Goal: Task Accomplishment & Management: Use online tool/utility

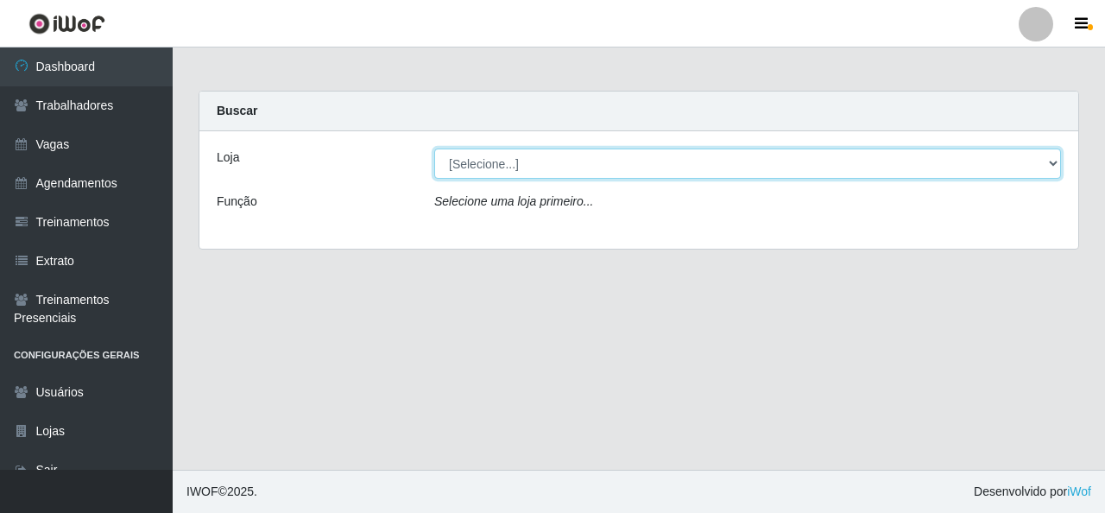
click at [516, 150] on select "[Selecione...] Rede Econômico - Malvinas Rede Econômico - Prata" at bounding box center [747, 163] width 626 height 30
select select "194"
click at [434, 148] on select "[Selecione...] Rede Econômico - Malvinas Rede Econômico - Prata" at bounding box center [747, 163] width 626 height 30
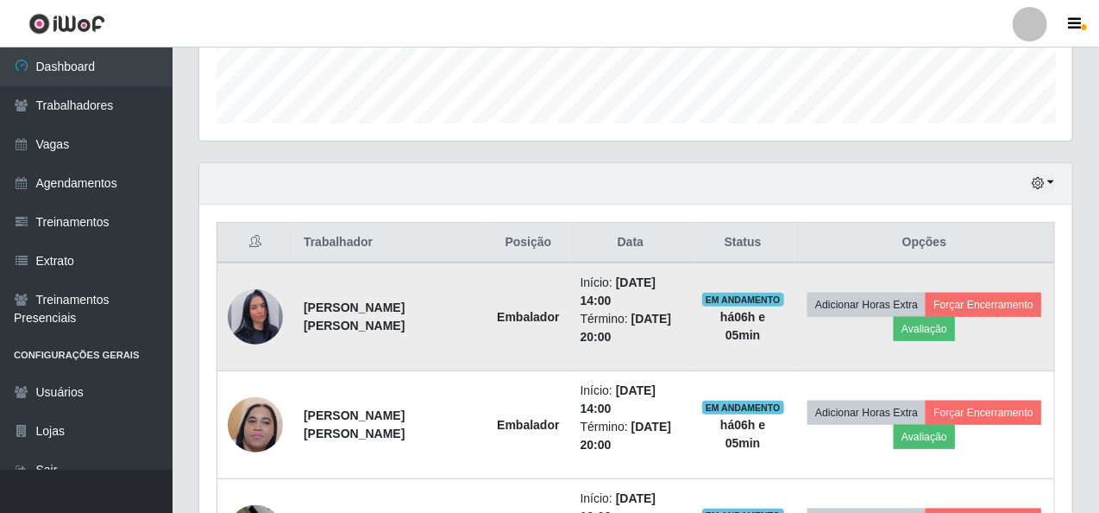
scroll to position [604, 0]
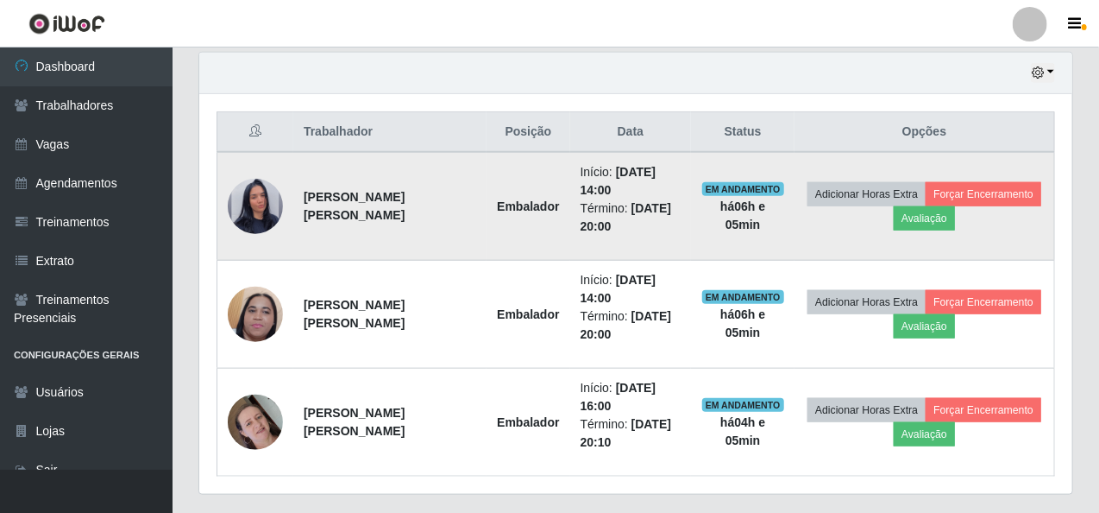
click at [1003, 174] on td "Adicionar Horas Extra Forçar Encerramento Avaliação" at bounding box center [925, 206] width 260 height 109
click at [1001, 184] on button "Forçar Encerramento" at bounding box center [984, 194] width 116 height 24
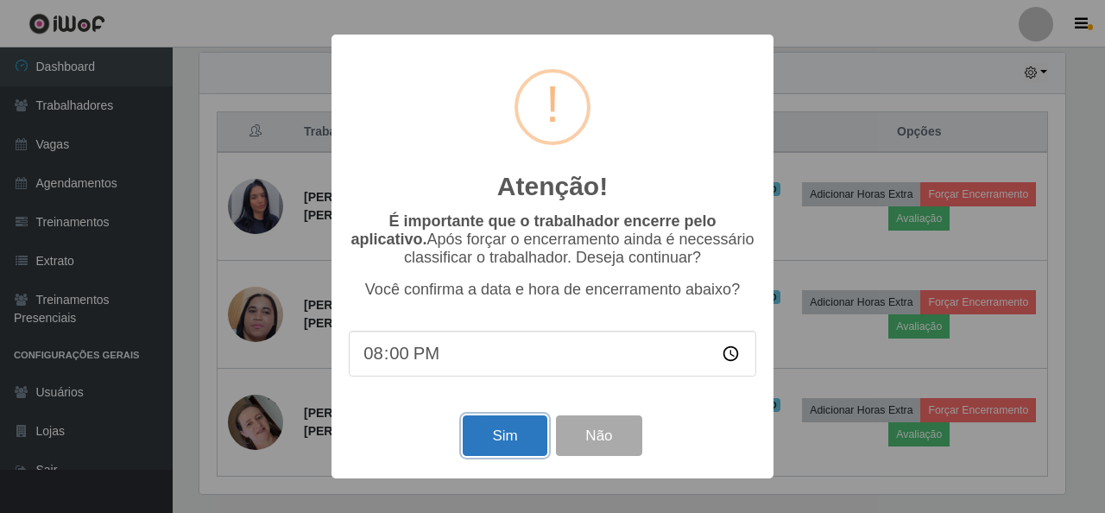
click at [527, 442] on button "Sim" at bounding box center [505, 435] width 84 height 41
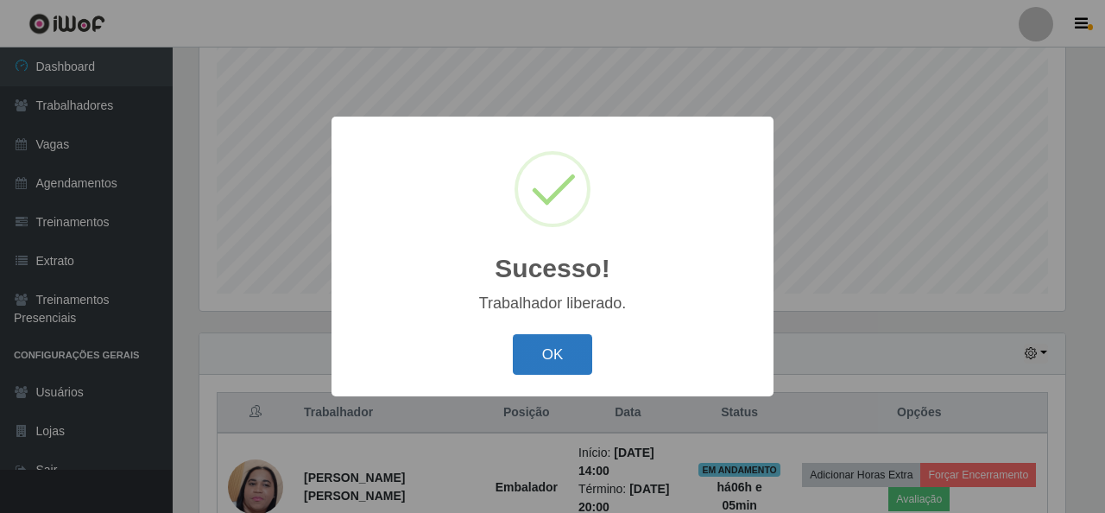
click at [535, 362] on button "OK" at bounding box center [553, 354] width 80 height 41
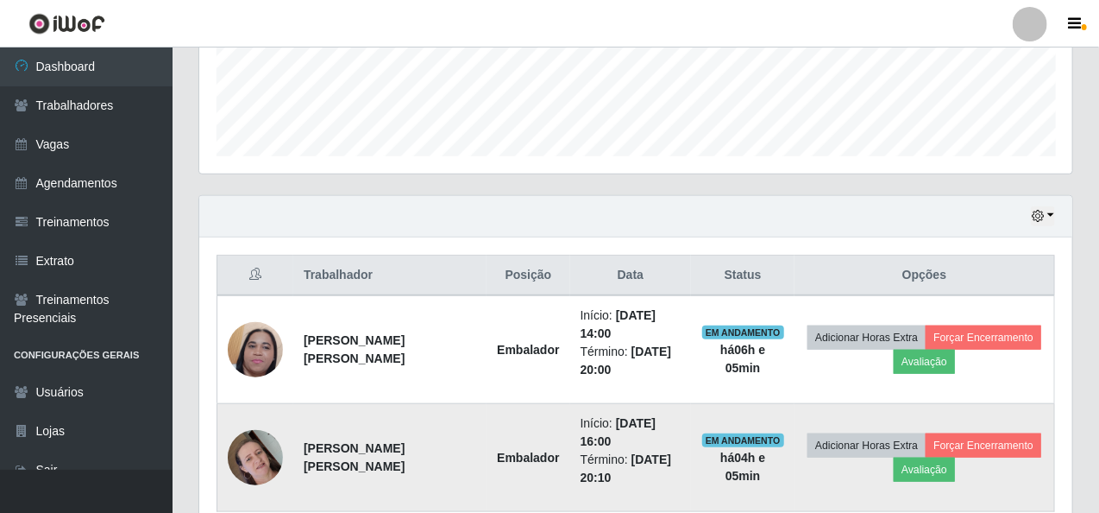
scroll to position [538, 0]
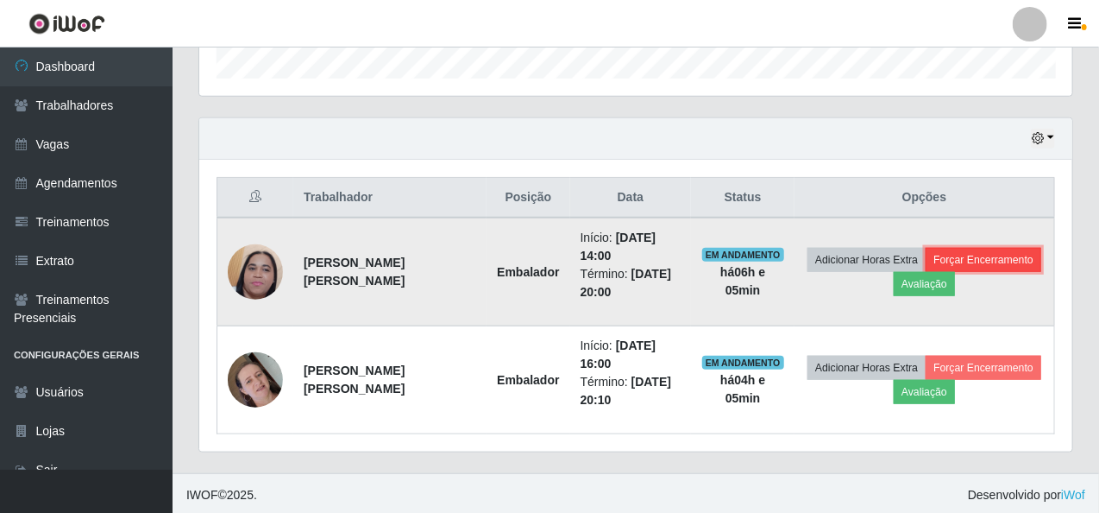
click at [968, 262] on button "Forçar Encerramento" at bounding box center [984, 260] width 116 height 24
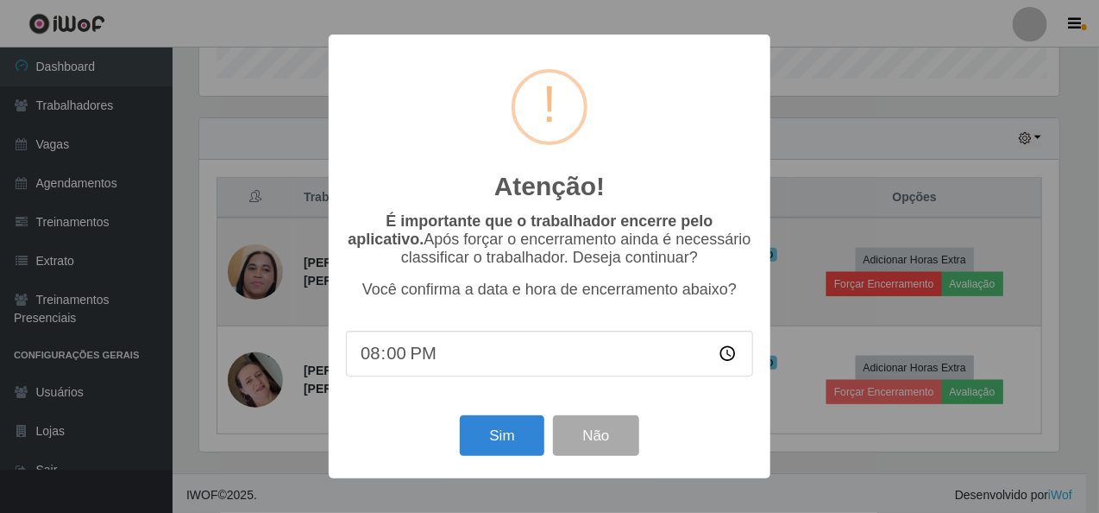
scroll to position [358, 866]
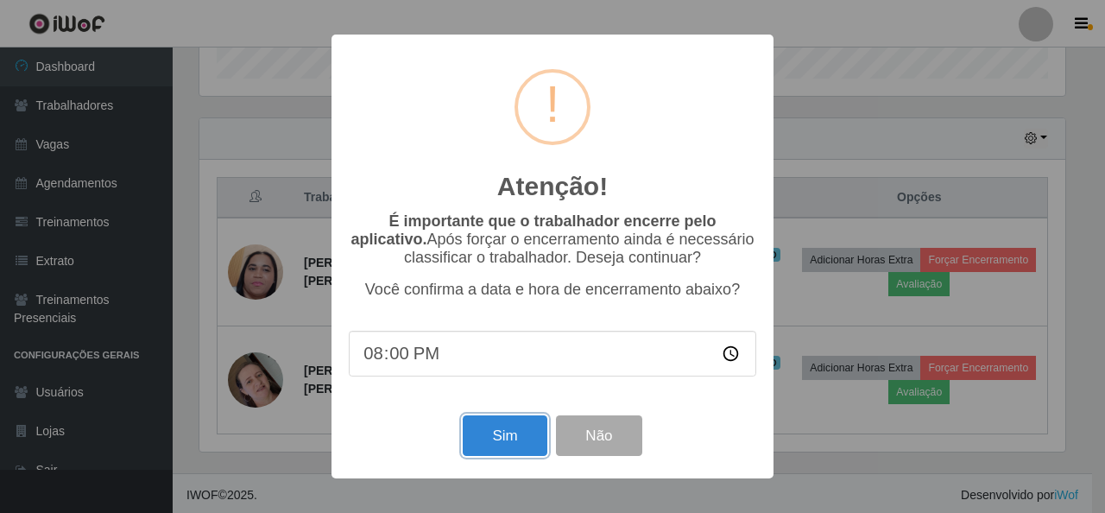
drag, startPoint x: 518, startPoint y: 448, endPoint x: 534, endPoint y: 451, distance: 16.8
click at [518, 449] on button "Sim" at bounding box center [505, 435] width 84 height 41
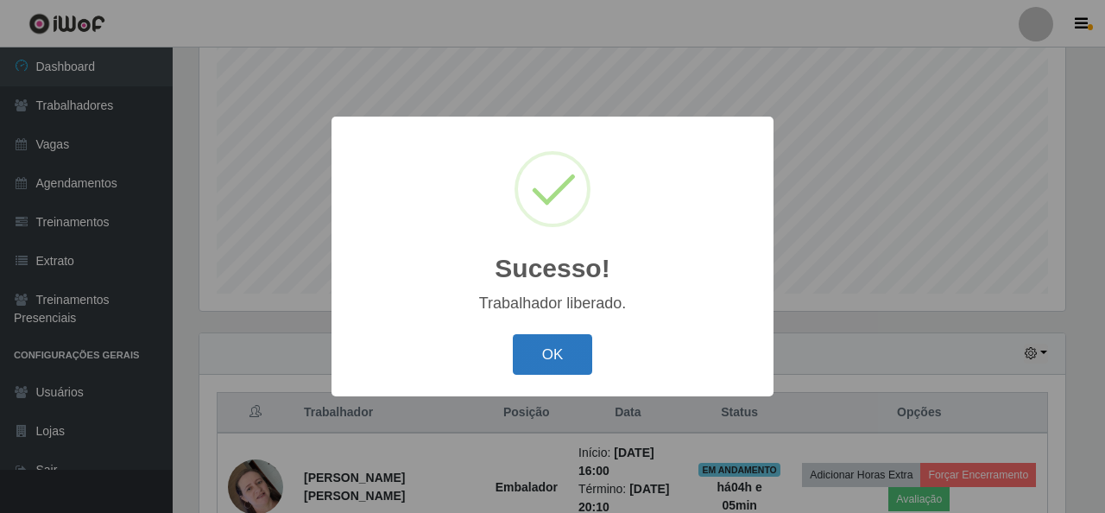
click at [575, 362] on button "OK" at bounding box center [553, 354] width 80 height 41
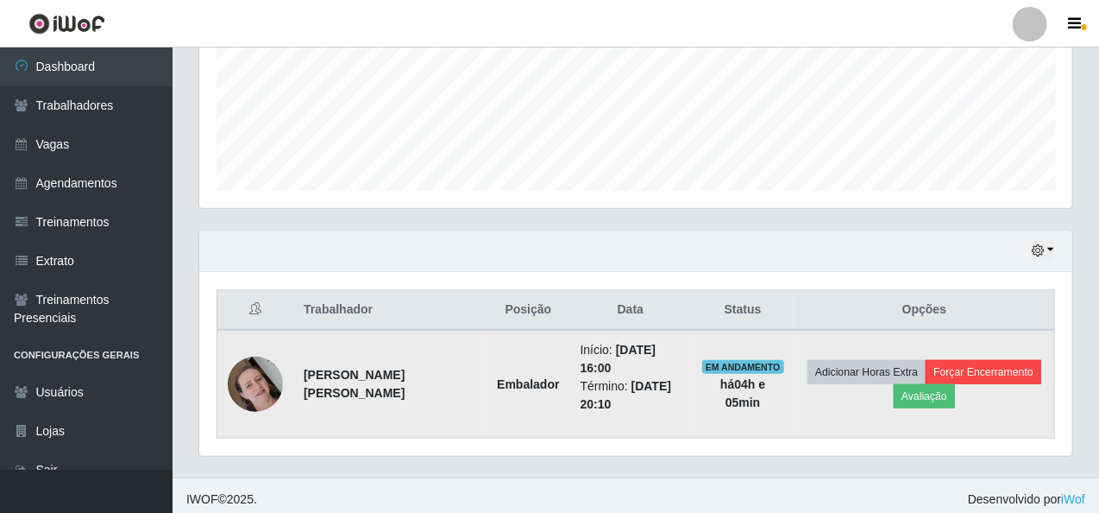
scroll to position [431, 0]
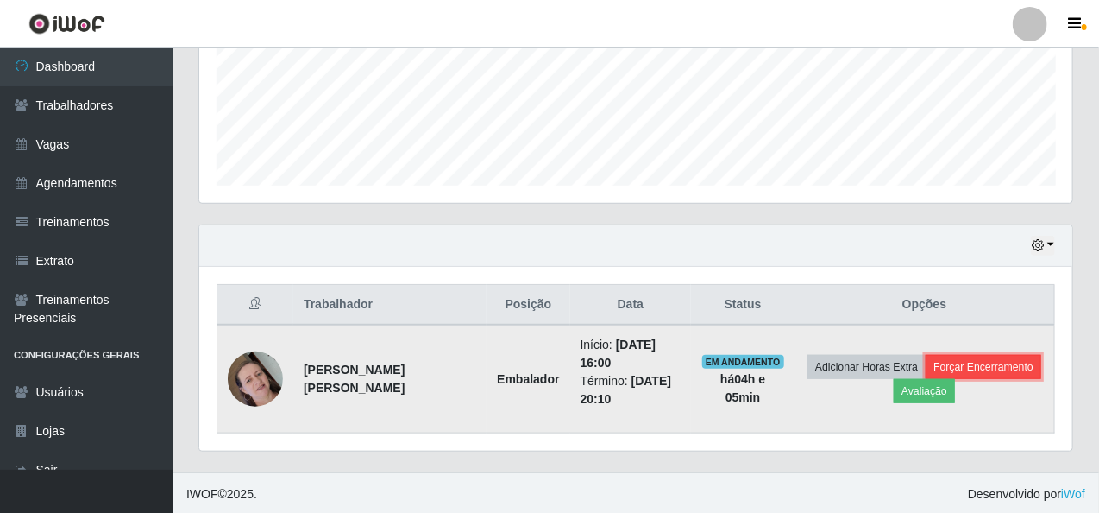
click at [1019, 358] on button "Forçar Encerramento" at bounding box center [984, 367] width 116 height 24
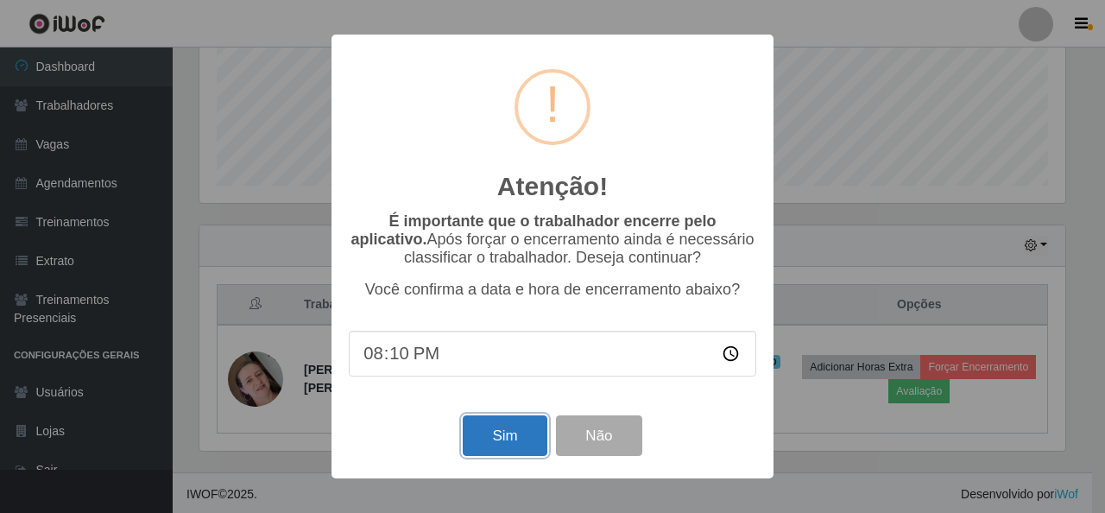
click at [493, 439] on button "Sim" at bounding box center [505, 435] width 84 height 41
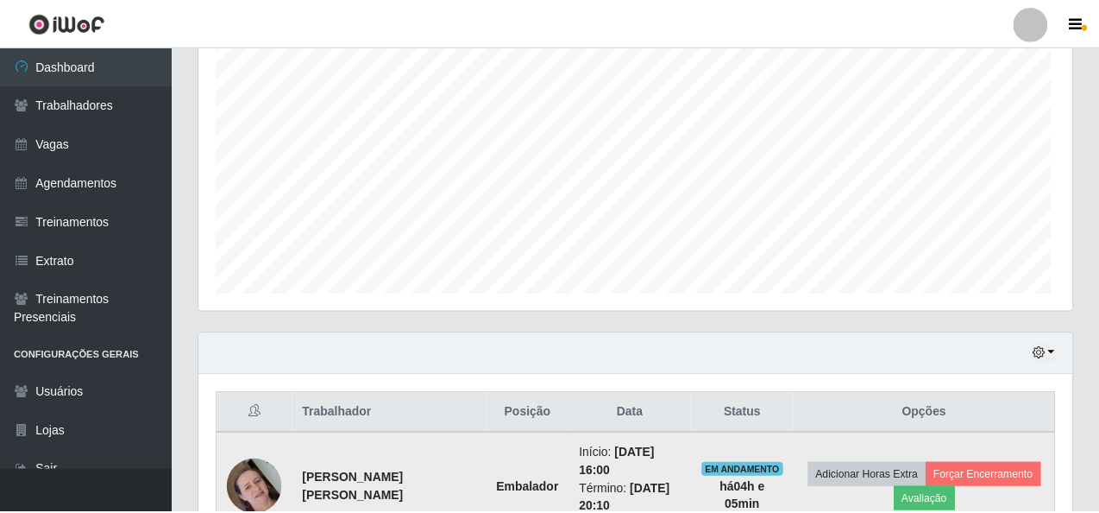
scroll to position [0, 0]
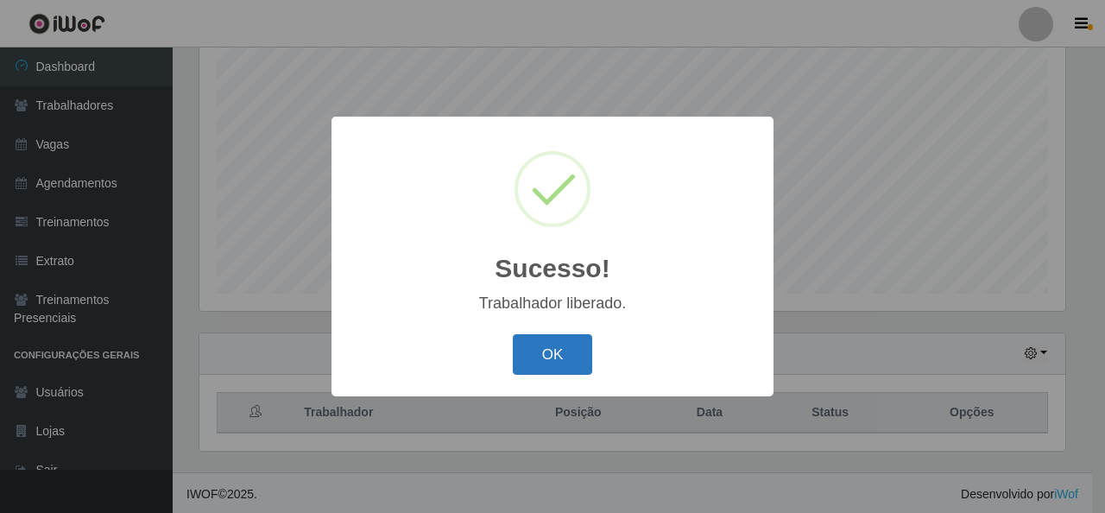
click at [559, 352] on button "OK" at bounding box center [553, 354] width 80 height 41
